Goal: Book appointment/travel/reservation

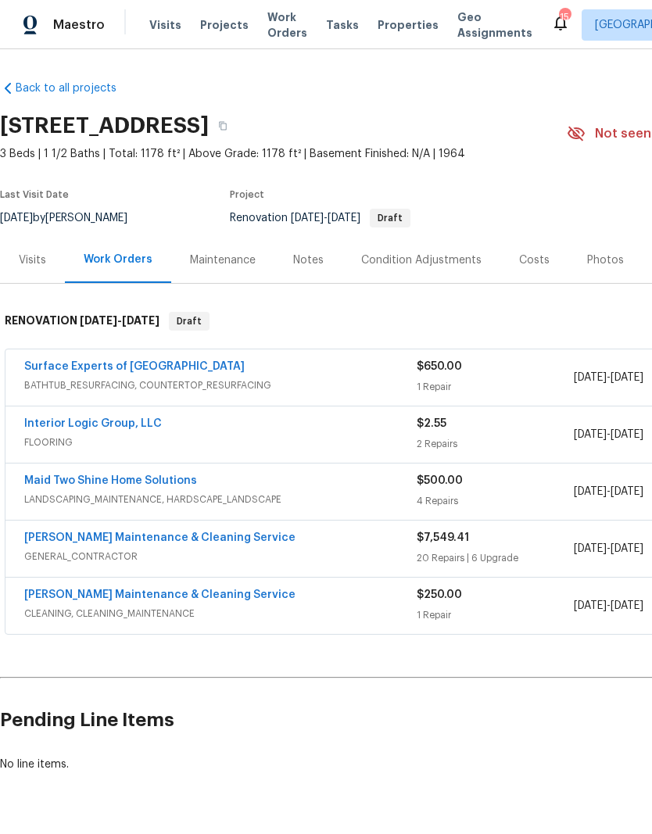
click at [224, 20] on span "Projects" at bounding box center [224, 25] width 48 height 16
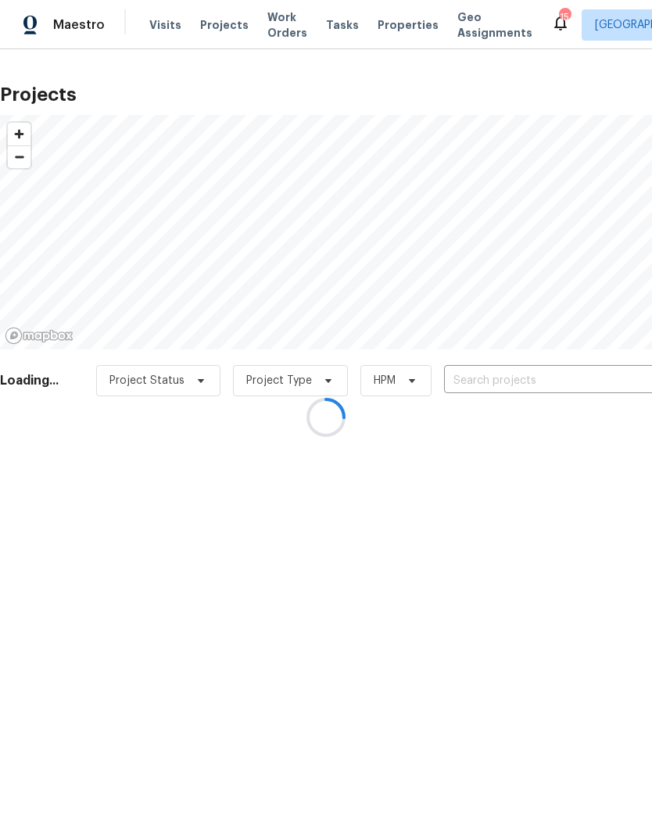
click at [163, 34] on div at bounding box center [326, 417] width 652 height 834
click at [165, 31] on div at bounding box center [326, 417] width 652 height 834
click at [164, 29] on div at bounding box center [326, 417] width 652 height 834
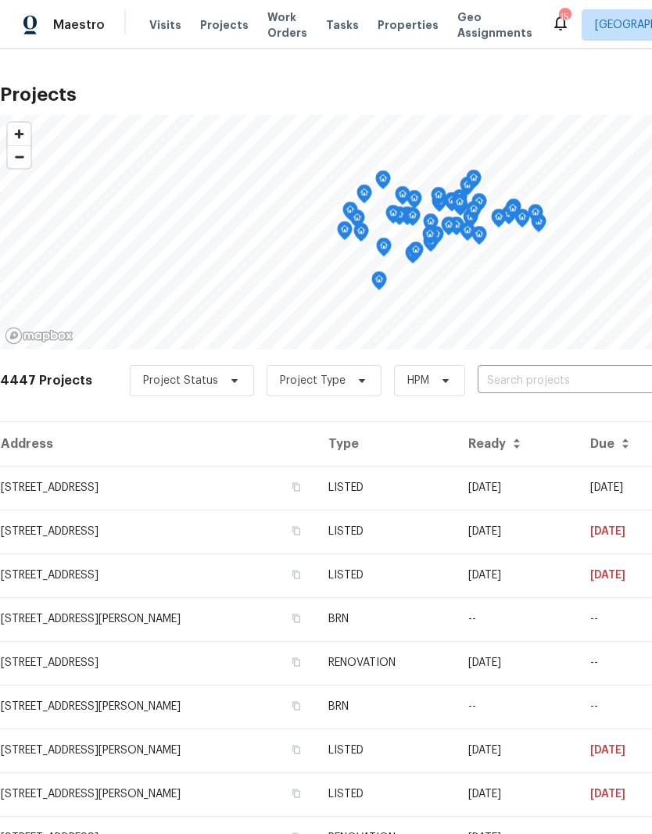
click at [514, 375] on input "text" at bounding box center [566, 381] width 179 height 24
type input "516 went"
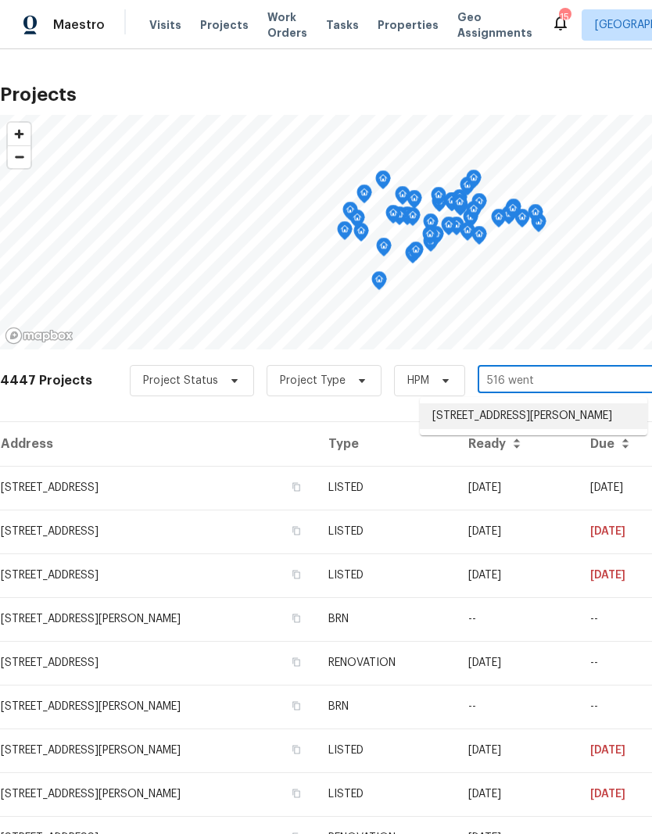
click at [543, 422] on li "[STREET_ADDRESS][PERSON_NAME]" at bounding box center [532, 416] width 227 height 26
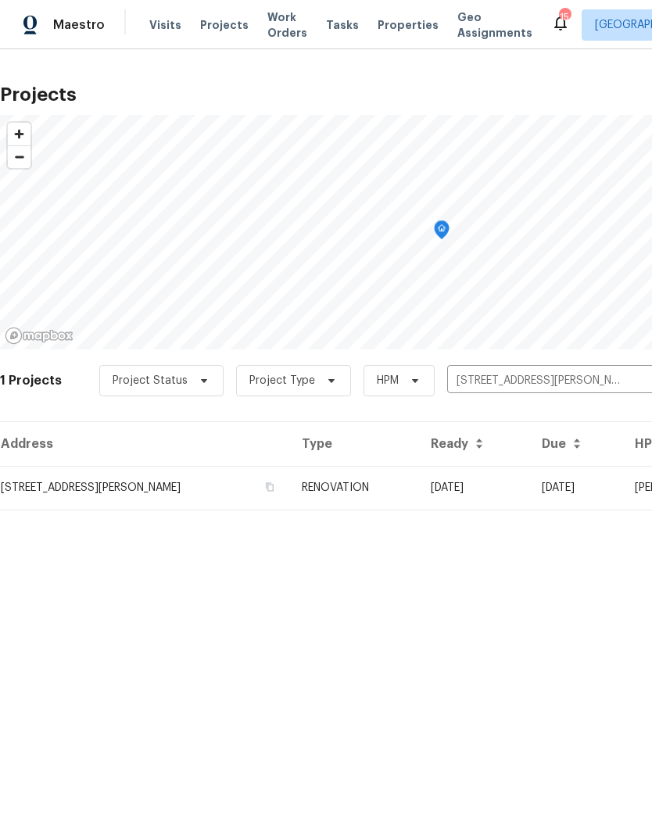
click at [195, 482] on td "[STREET_ADDRESS][PERSON_NAME]" at bounding box center [144, 488] width 289 height 44
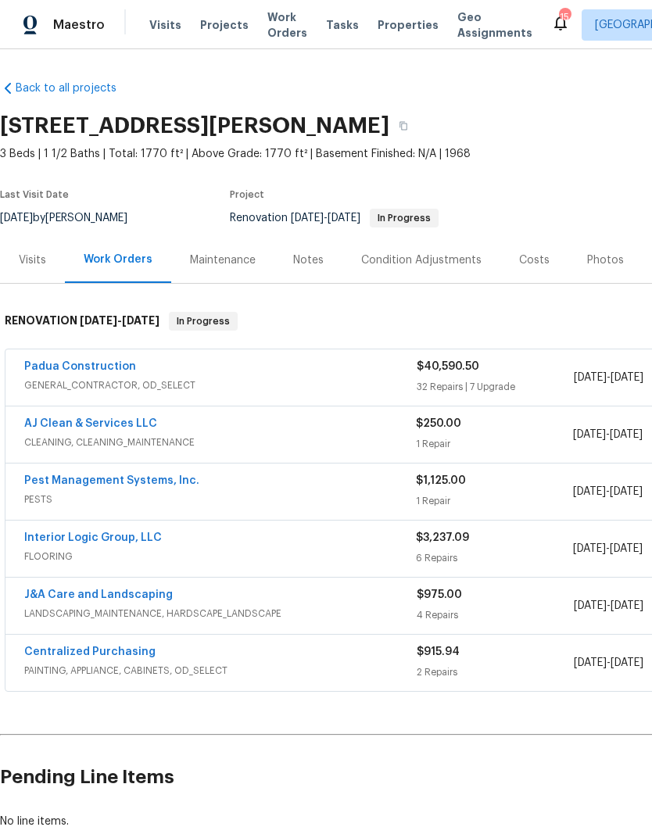
click at [164, 20] on span "Visits" at bounding box center [165, 25] width 32 height 16
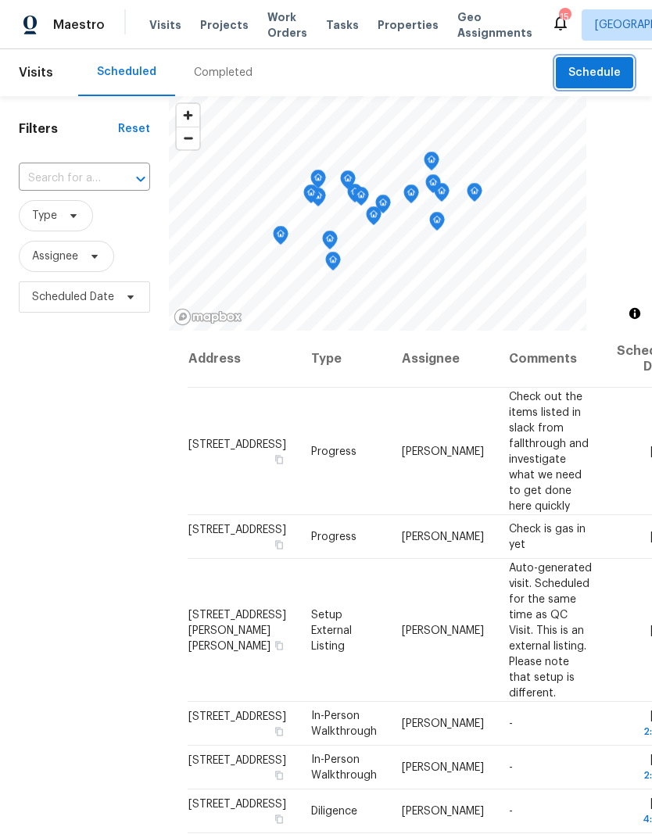
click at [605, 76] on span "Schedule" at bounding box center [594, 73] width 52 height 20
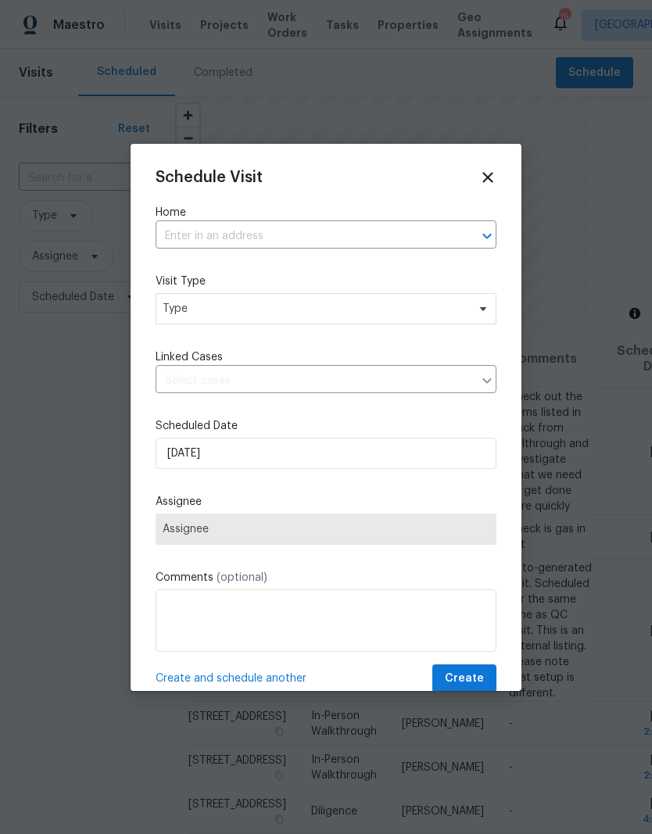
click at [273, 229] on input "text" at bounding box center [303, 236] width 297 height 24
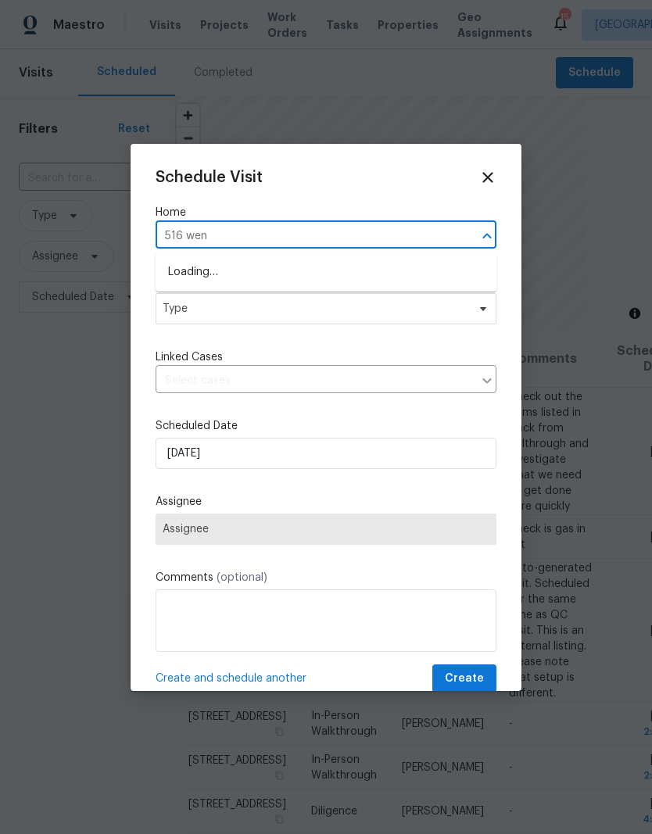
type input "516 went"
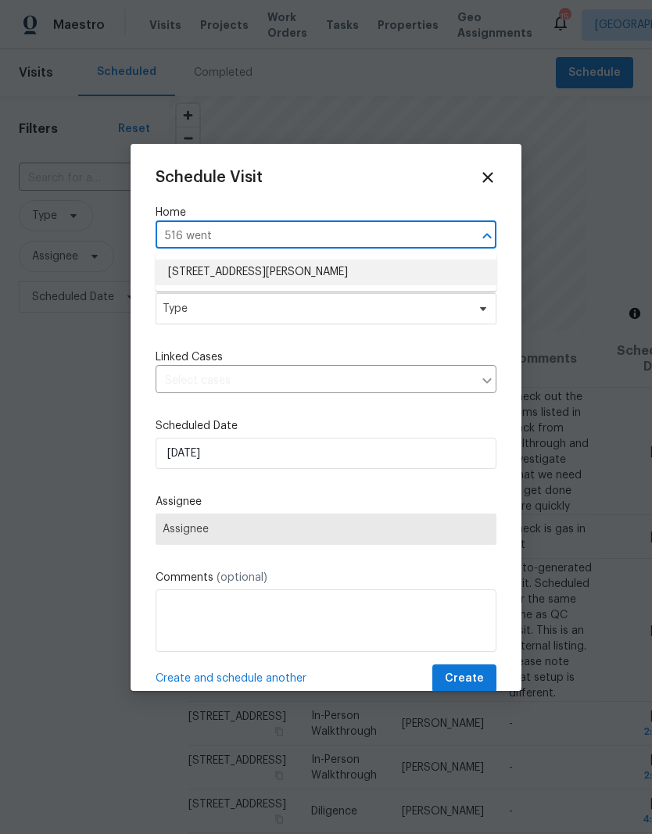
click at [294, 274] on li "[STREET_ADDRESS][PERSON_NAME]" at bounding box center [325, 272] width 341 height 26
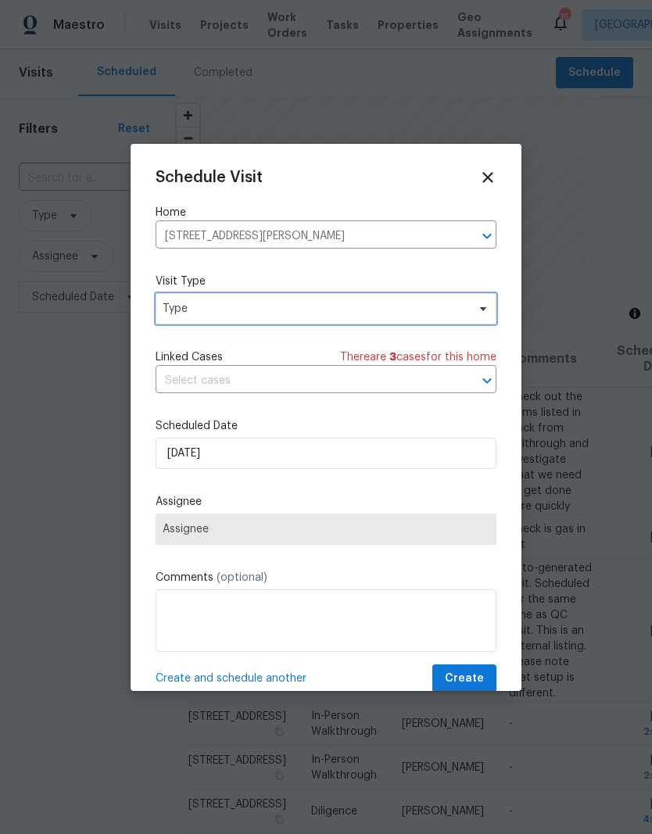
click at [280, 320] on span "Type" at bounding box center [325, 308] width 341 height 31
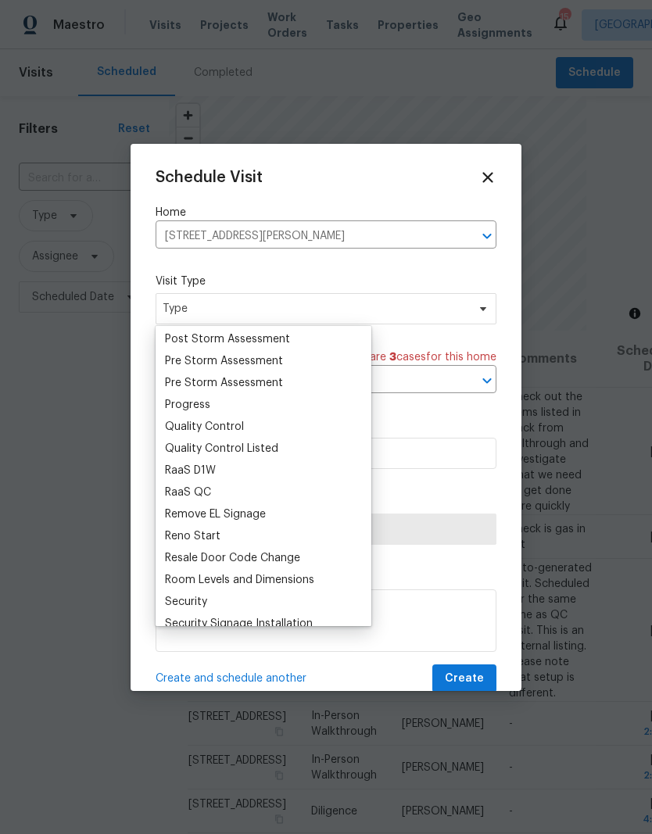
scroll to position [986, 0]
click at [208, 402] on div "Progress" at bounding box center [187, 404] width 45 height 16
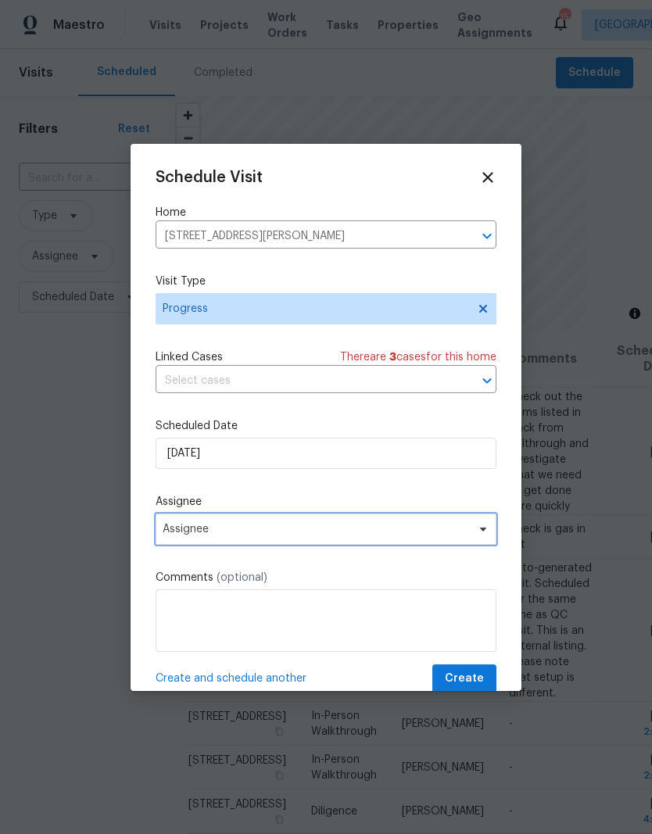
click at [220, 526] on span "Assignee" at bounding box center [315, 529] width 306 height 12
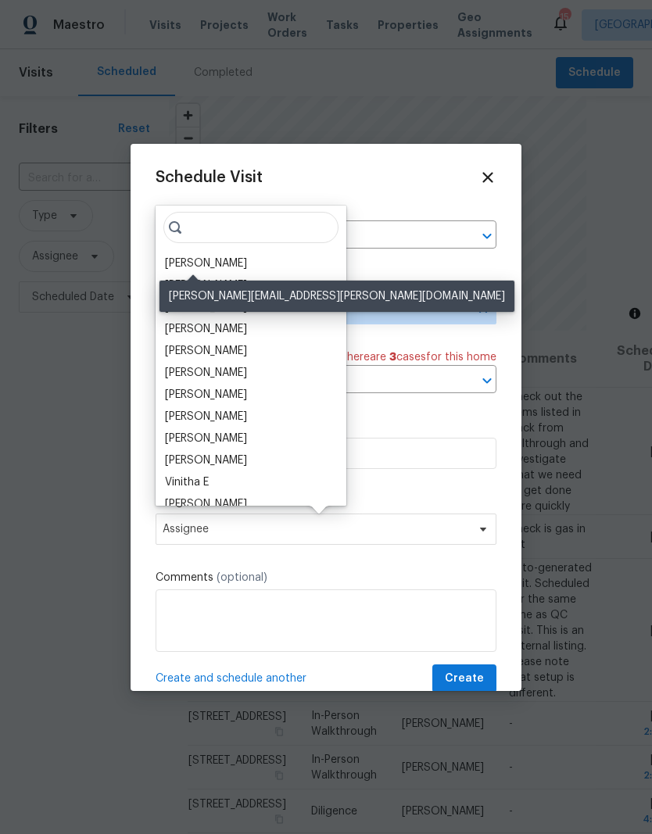
click at [211, 262] on div "[PERSON_NAME]" at bounding box center [206, 263] width 82 height 16
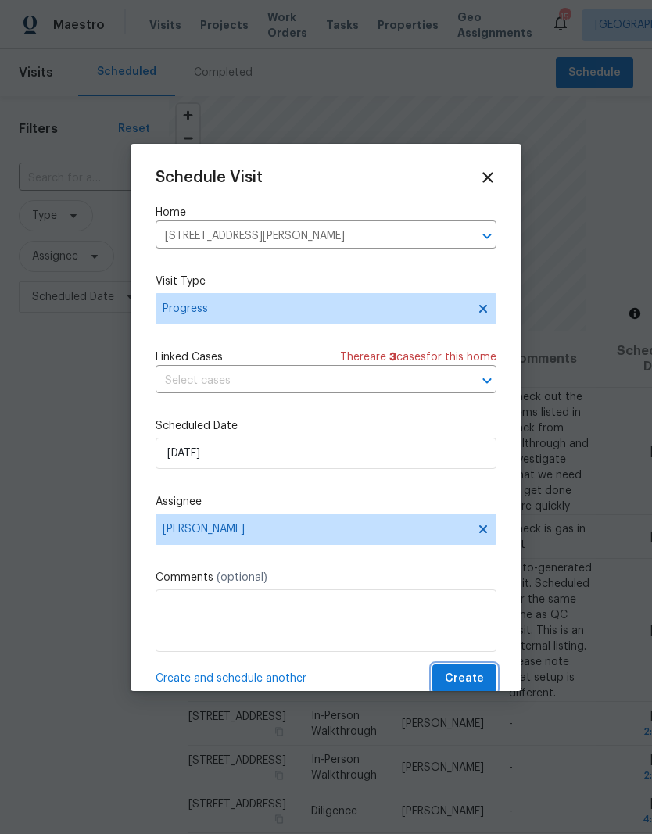
click at [471, 680] on span "Create" at bounding box center [463, 679] width 39 height 20
